Goal: Check status: Check status

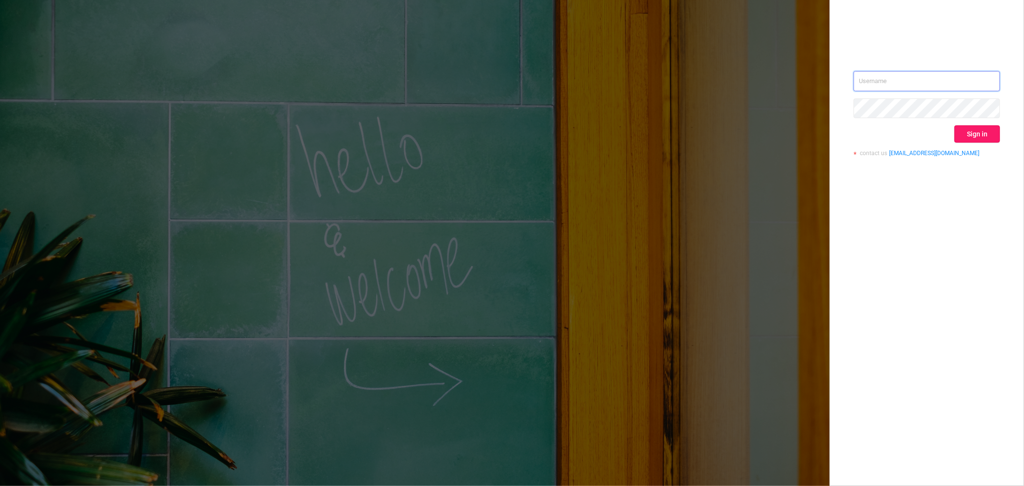
type input "[EMAIL_ADDRESS][DOMAIN_NAME]"
click at [970, 135] on button "Sign in" at bounding box center [977, 133] width 46 height 17
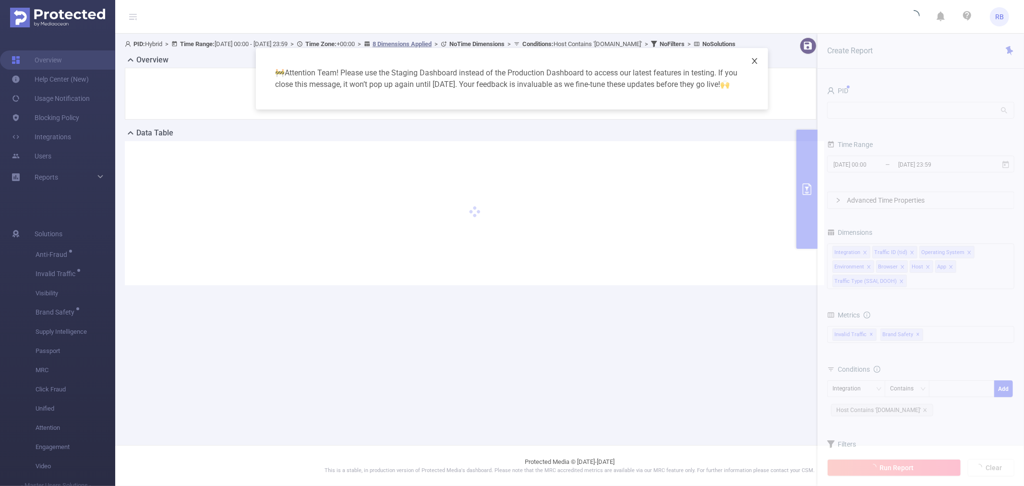
click at [755, 60] on icon "icon: close" at bounding box center [754, 61] width 5 height 6
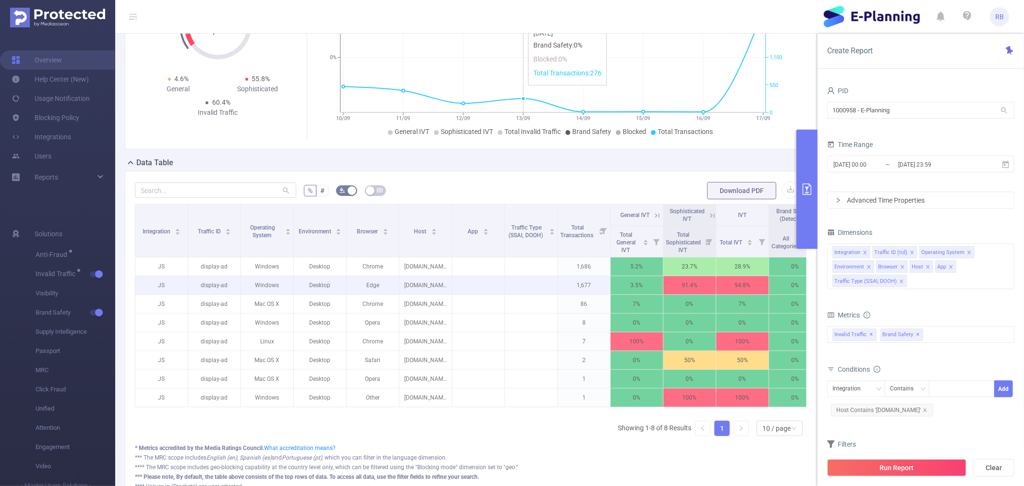
scroll to position [107, 0]
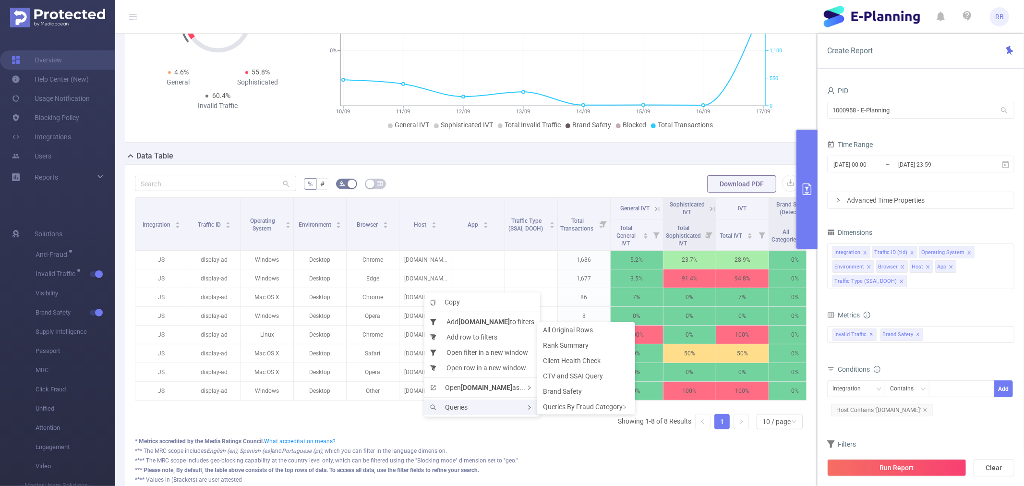
click at [443, 407] on span "Queries" at bounding box center [448, 407] width 37 height 8
click at [574, 377] on span "CTV and SSAI Query" at bounding box center [573, 376] width 60 height 8
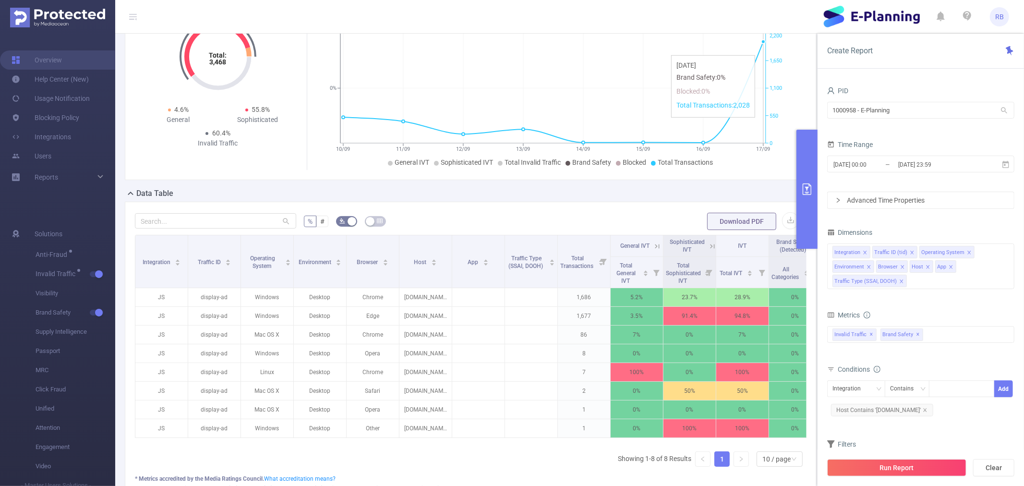
scroll to position [53, 0]
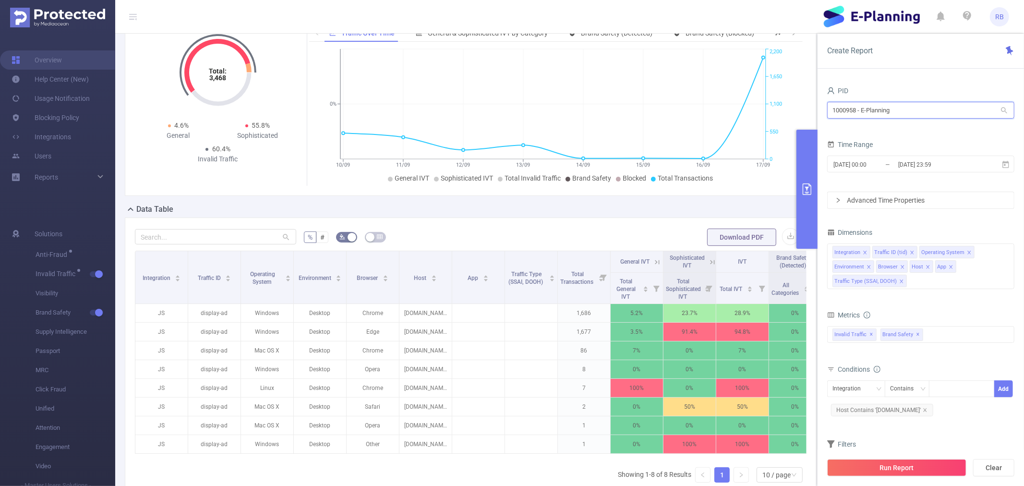
click at [884, 113] on input "1000958 - E-Planning" at bounding box center [920, 110] width 187 height 17
click at [881, 168] on input "[DATE] 00:00" at bounding box center [871, 164] width 78 height 13
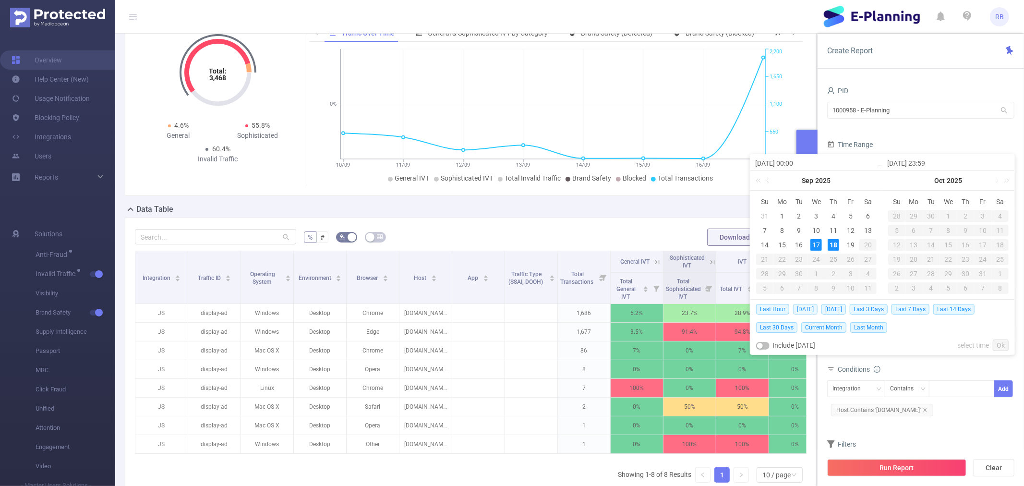
click at [807, 310] on span "Today" at bounding box center [805, 309] width 24 height 11
type input "2025-09-18 00:00"
type input "2025-09-18 23:59"
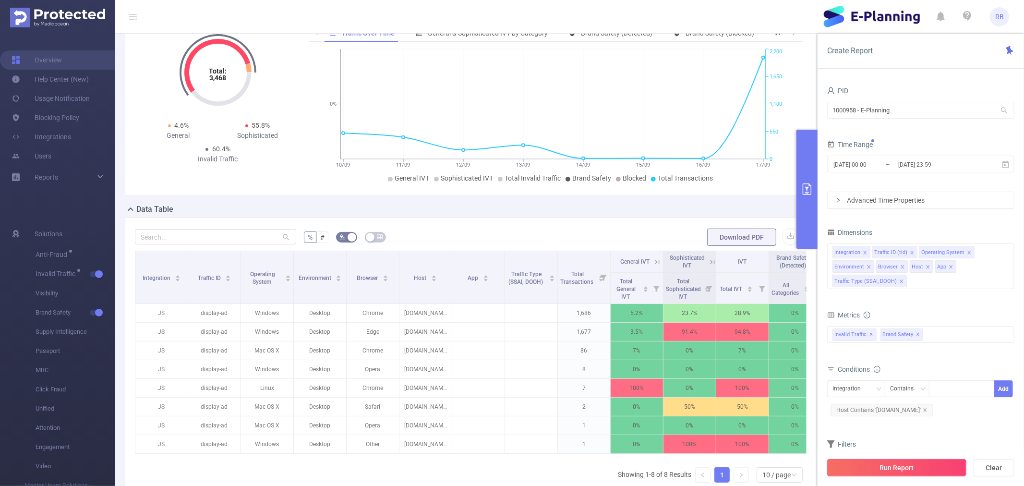
click at [860, 470] on button "Run Report" at bounding box center [896, 467] width 139 height 17
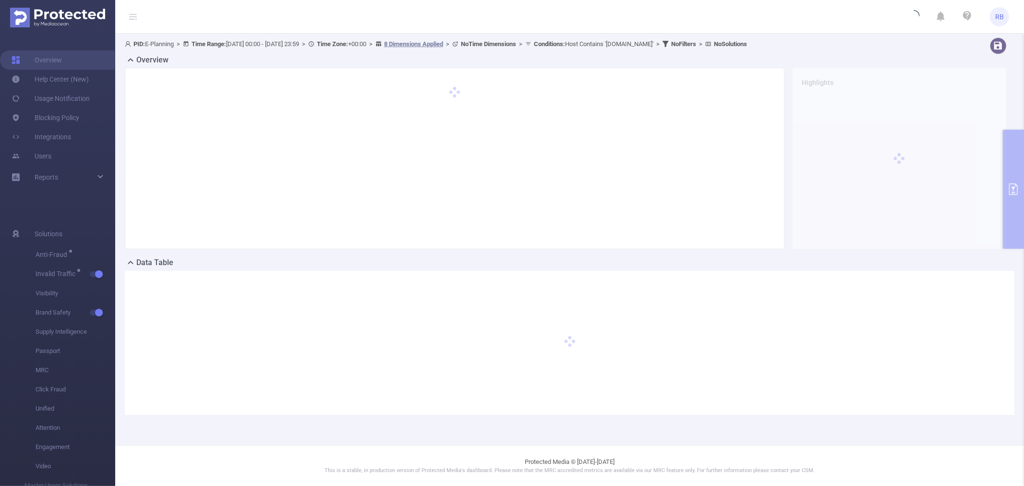
scroll to position [0, 0]
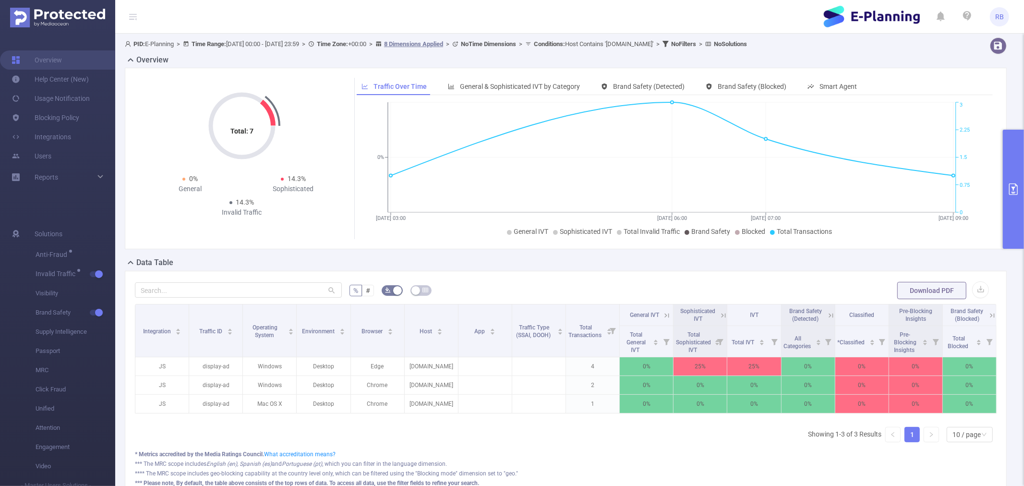
click at [526, 238] on icon "18/09 03:00 18/09 06:00 18/09 07:00 18/09 09:00 0% 0 0.75 1.5 2.25 3" at bounding box center [672, 169] width 630 height 139
click at [579, 239] on icon "18/09 03:00 18/09 06:00 18/09 07:00 18/09 09:00 0% 0 0.75 1.5 2.25 3" at bounding box center [672, 169] width 630 height 139
click at [568, 226] on icon "18/09 03:00 18/09 06:00 18/09 07:00 18/09 09:00 0% 0 0.75 1.5 2.25 3" at bounding box center [672, 169] width 630 height 139
click at [568, 237] on icon "18/09 03:00 18/09 06:00 18/09 07:00 18/09 09:00 0% 0 0.75 1.5 2.25 3" at bounding box center [672, 169] width 630 height 139
click at [563, 233] on span "Sophisticated IVT" at bounding box center [586, 232] width 52 height 8
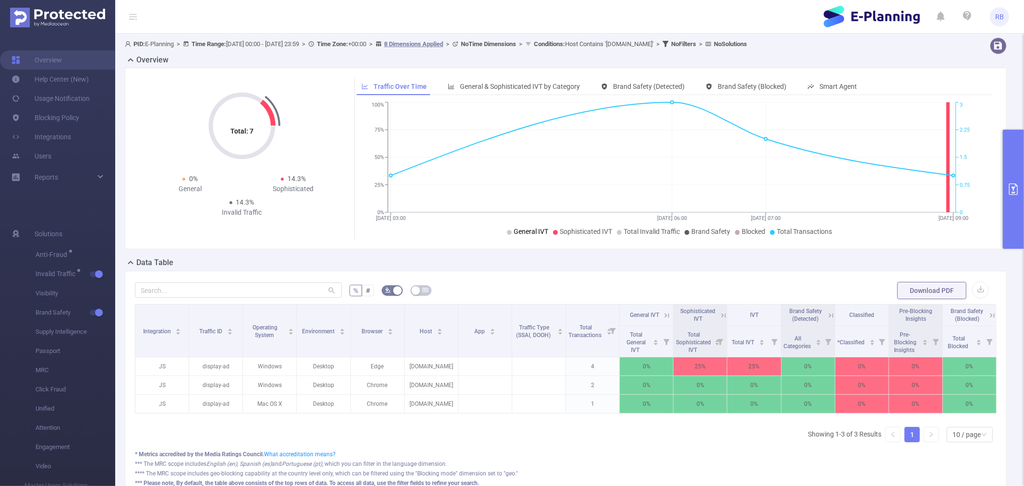
click at [526, 233] on span "General IVT" at bounding box center [531, 232] width 35 height 8
click at [635, 231] on span "Total Invalid Traffic" at bounding box center [651, 232] width 56 height 8
click at [1018, 183] on icon "primary" at bounding box center [1013, 189] width 12 height 12
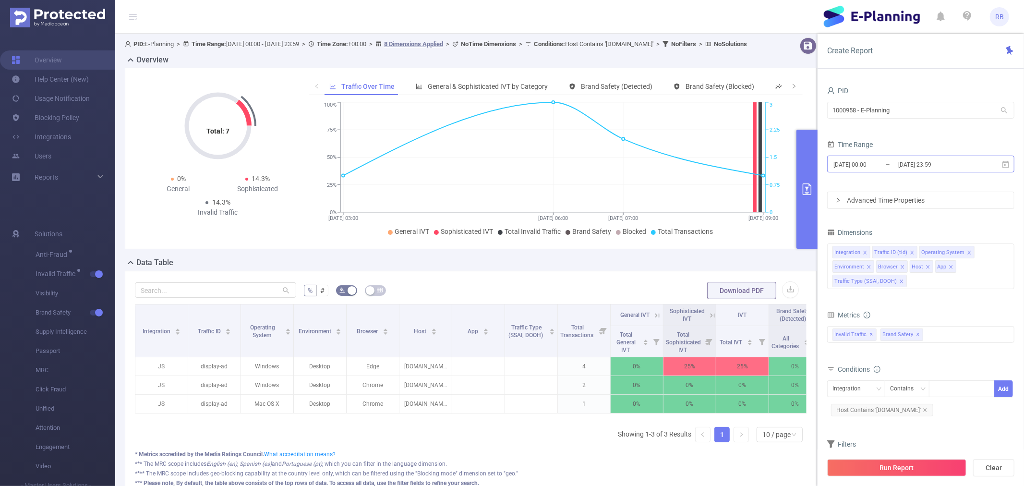
click at [913, 166] on input "2025-09-18 23:59" at bounding box center [936, 164] width 78 height 13
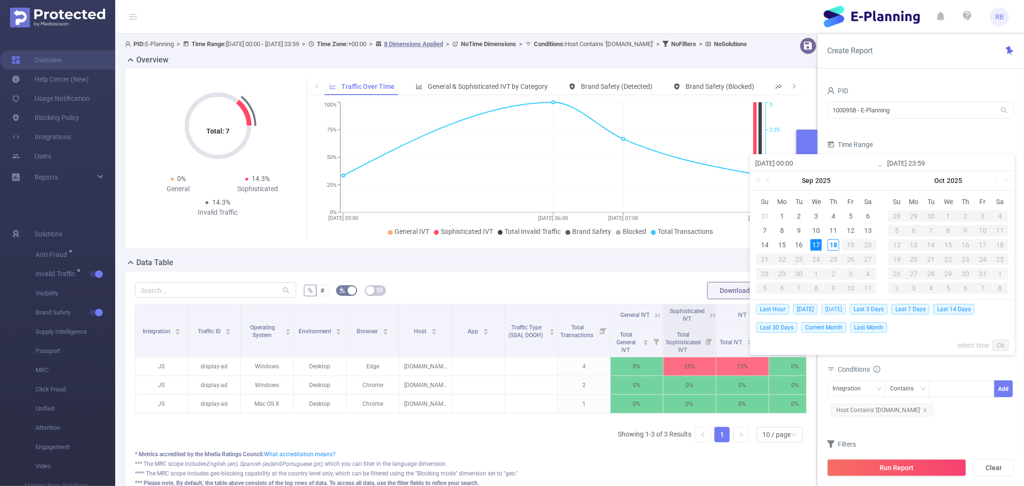
click at [827, 308] on span "Yesterday" at bounding box center [833, 309] width 24 height 11
type input "2025-09-17 00:00"
type input "[DATE] 23:59"
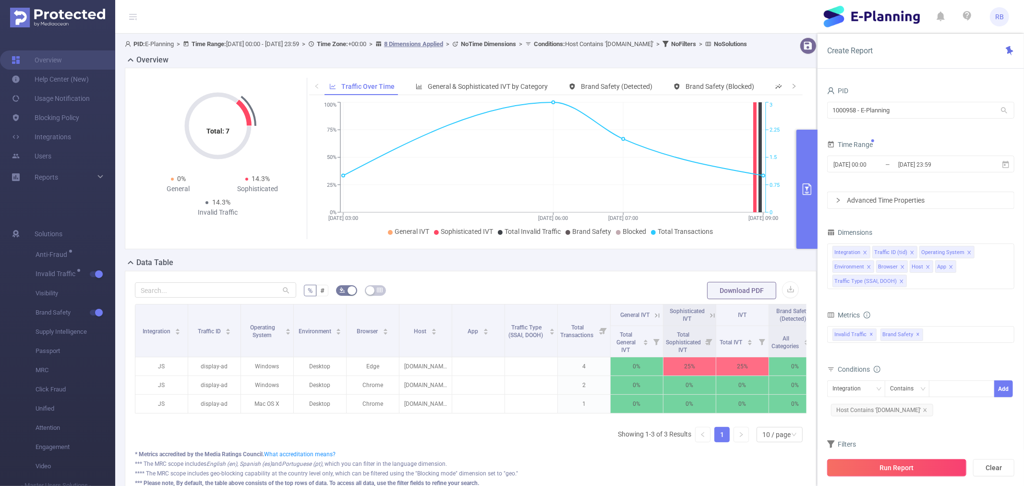
click at [895, 467] on button "Run Report" at bounding box center [896, 467] width 139 height 17
